Goal: Task Accomplishment & Management: Manage account settings

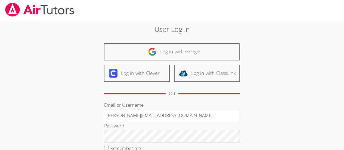
click at [165, 114] on input "[PERSON_NAME][EMAIL_ADDRESS][DOMAIN_NAME]" at bounding box center [172, 115] width 136 height 13
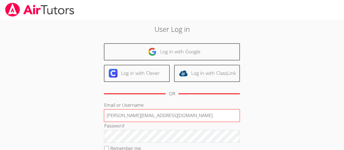
click at [212, 113] on input "[PERSON_NAME][EMAIL_ADDRESS][DOMAIN_NAME]" at bounding box center [172, 115] width 136 height 13
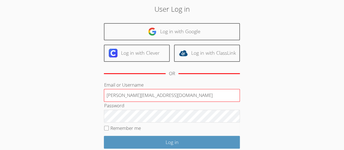
scroll to position [61, 0]
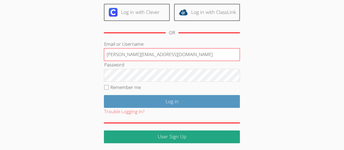
type input "[PERSON_NAME][EMAIL_ADDRESS][DOMAIN_NAME]"
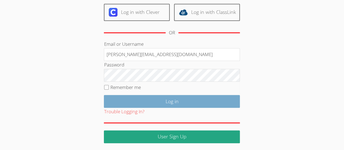
click at [225, 100] on input "Log in" at bounding box center [172, 101] width 136 height 13
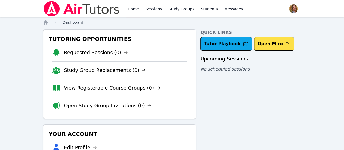
click at [75, 23] on span "Dashboard" at bounding box center [72, 22] width 21 height 4
click at [151, 11] on link "Sessions" at bounding box center [153, 8] width 19 height 17
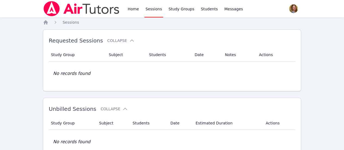
click at [287, 10] on span "button" at bounding box center [293, 9] width 12 height 12
click at [259, 31] on button "Logout" at bounding box center [271, 31] width 52 height 10
